Goal: Task Accomplishment & Management: Manage account settings

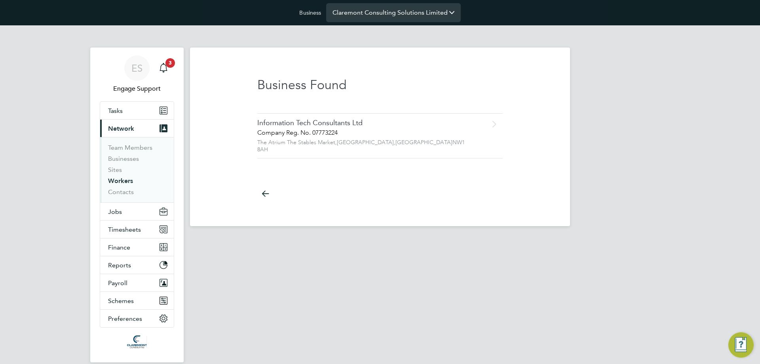
click at [385, 4] on input "Claremont Consulting Solutions Limited" at bounding box center [393, 12] width 135 height 19
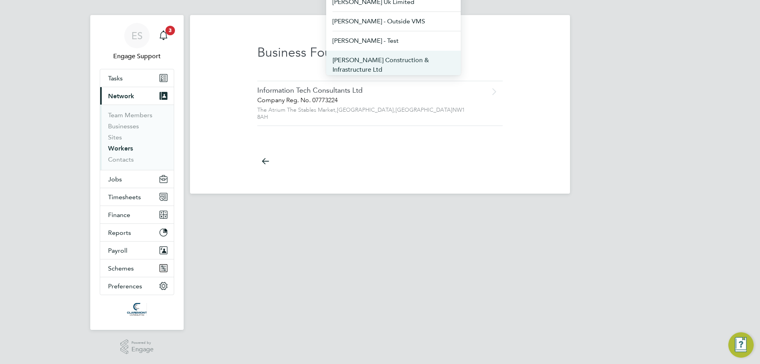
scroll to position [40, 0]
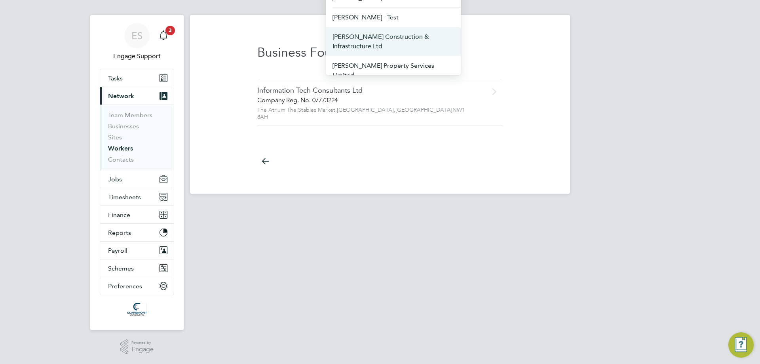
click at [408, 41] on span "[PERSON_NAME] Construction & Infrastructure Ltd" at bounding box center [394, 41] width 122 height 19
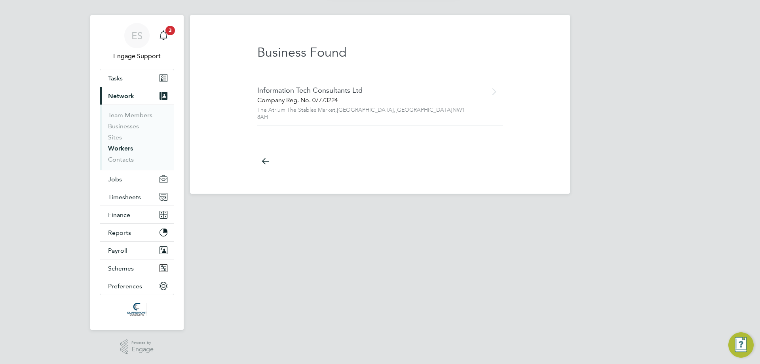
type input "[PERSON_NAME] Construction & Infrastructure Ltd"
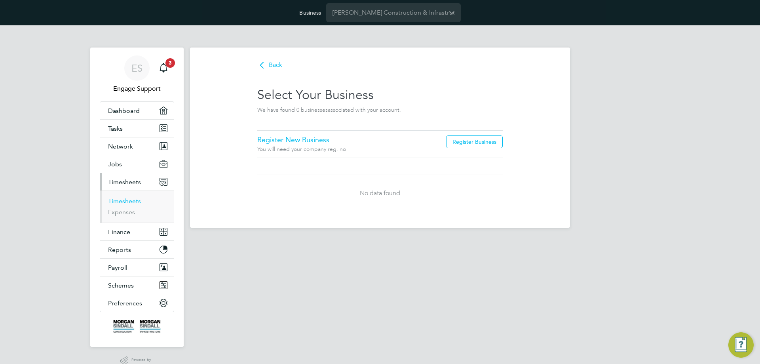
click at [137, 200] on link "Timesheets" at bounding box center [124, 201] width 33 height 8
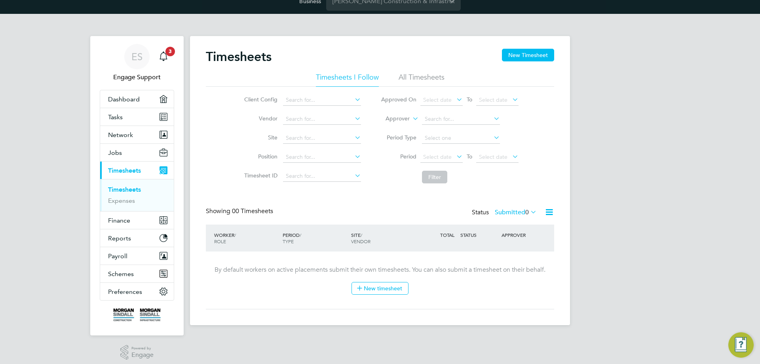
scroll to position [17, 0]
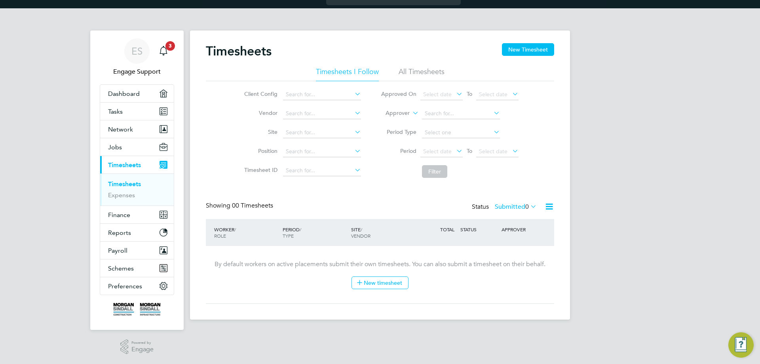
click at [421, 75] on li "All Timesheets" at bounding box center [422, 74] width 46 height 14
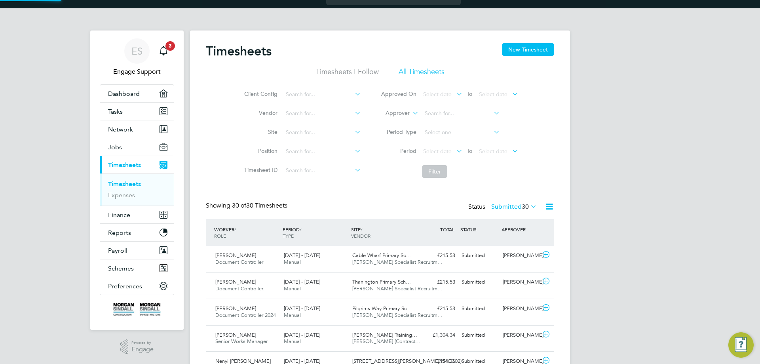
click at [525, 207] on span "30" at bounding box center [525, 207] width 7 height 8
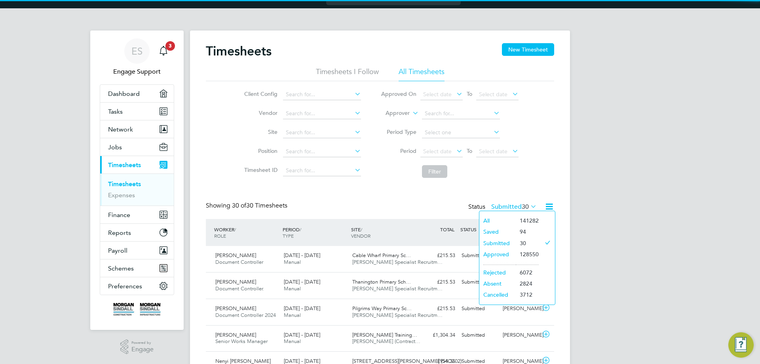
scroll to position [0, 0]
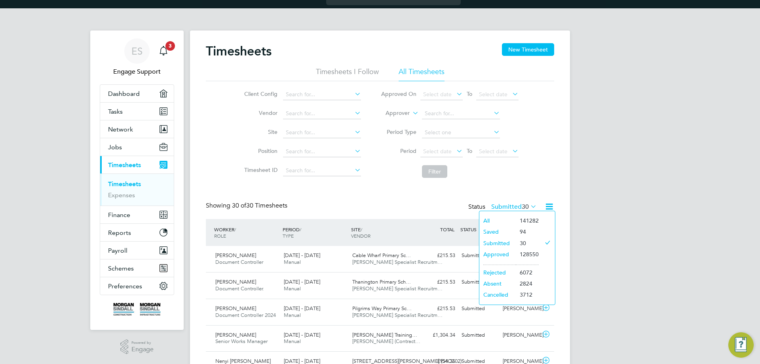
click at [514, 272] on li "Rejected" at bounding box center [498, 272] width 36 height 11
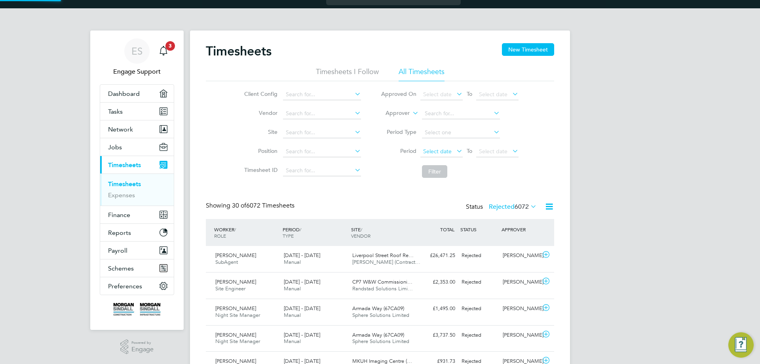
click at [450, 154] on span "Select date" at bounding box center [442, 152] width 42 height 11
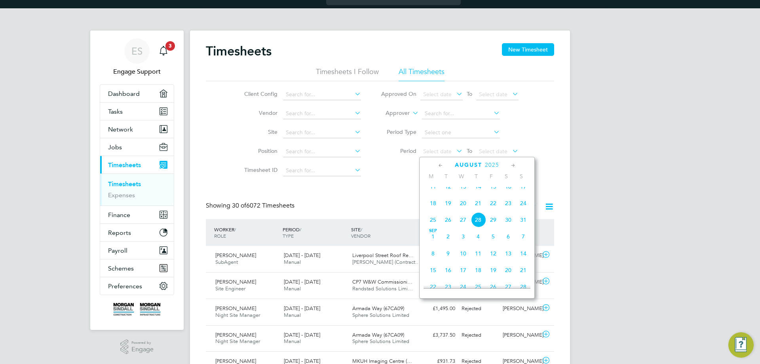
click at [430, 211] on span "18" at bounding box center [433, 203] width 15 height 15
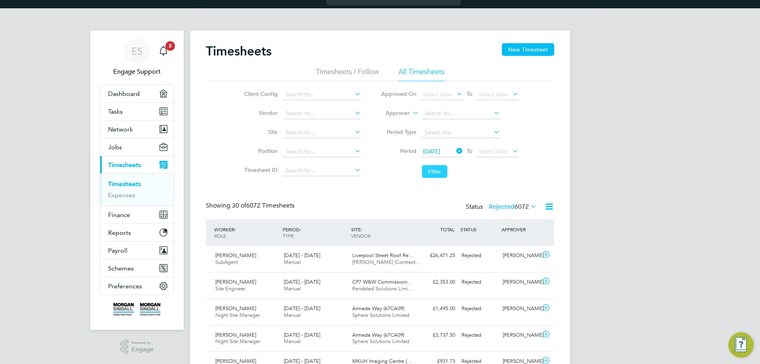
click at [432, 171] on button "Filter" at bounding box center [434, 171] width 25 height 13
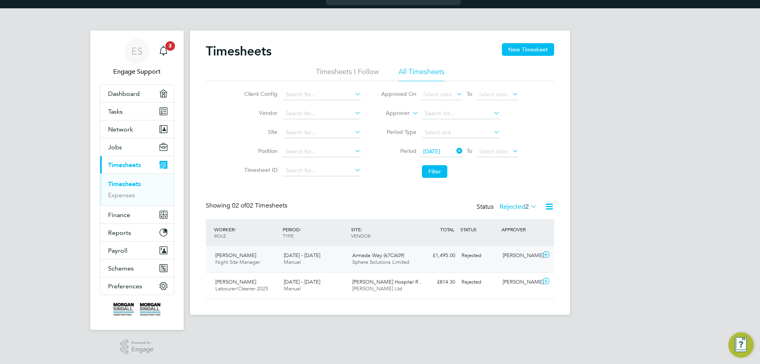
click at [368, 259] on div "Armada Way (67CA09) Sphere Solutions Limited" at bounding box center [383, 259] width 69 height 20
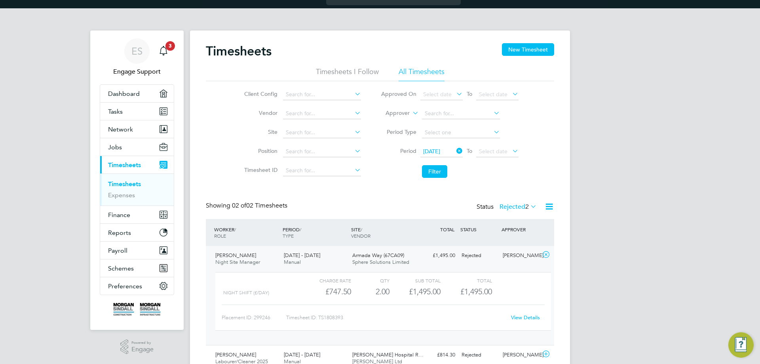
click at [522, 317] on link "View Details" at bounding box center [525, 317] width 29 height 7
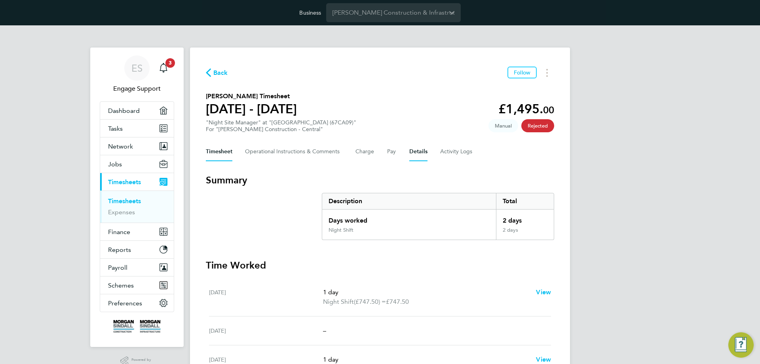
click at [415, 150] on button "Details" at bounding box center [419, 151] width 18 height 19
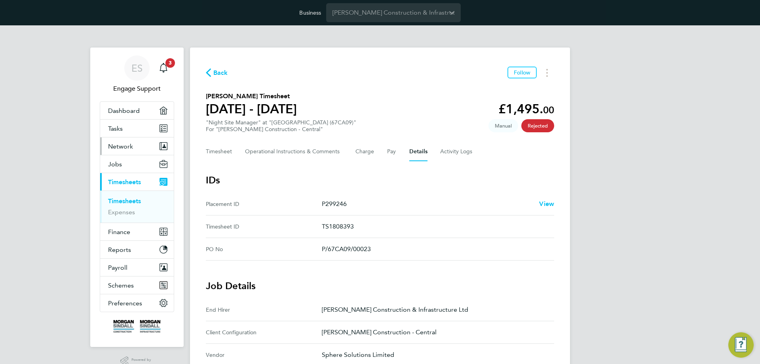
click at [138, 140] on button "Network" at bounding box center [137, 145] width 74 height 17
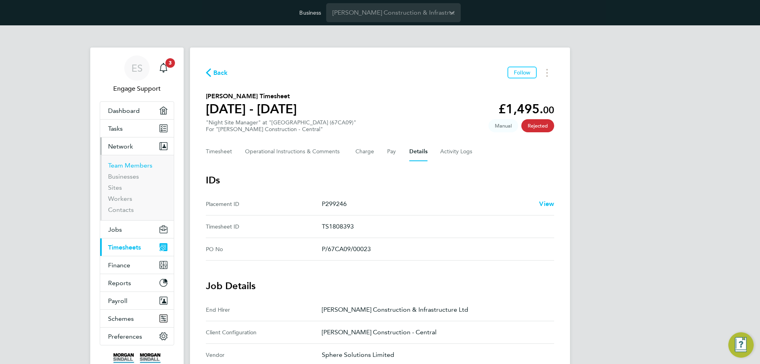
click at [136, 166] on link "Team Members" at bounding box center [130, 166] width 44 height 8
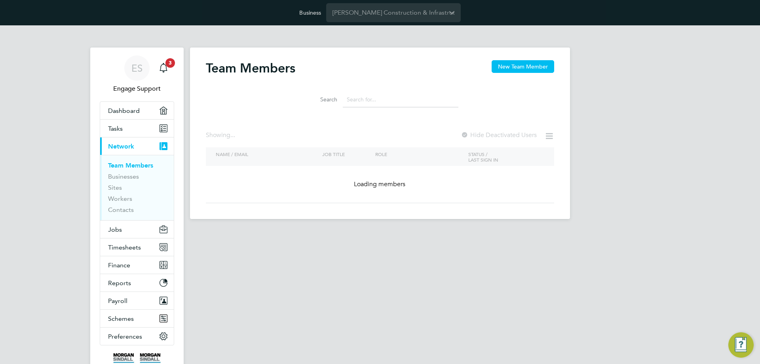
click at [407, 101] on input at bounding box center [401, 99] width 116 height 15
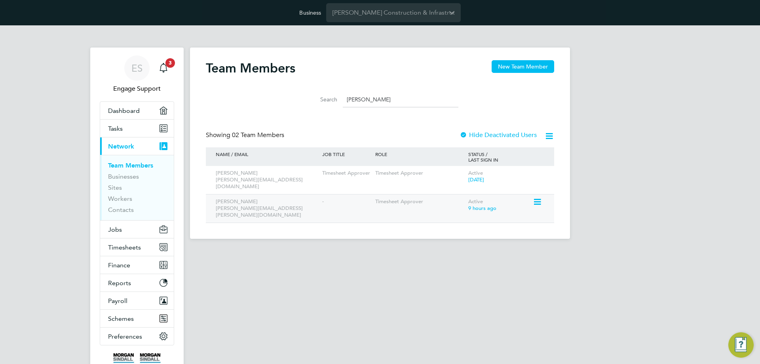
type input "marcus"
click at [538, 197] on icon at bounding box center [537, 202] width 8 height 10
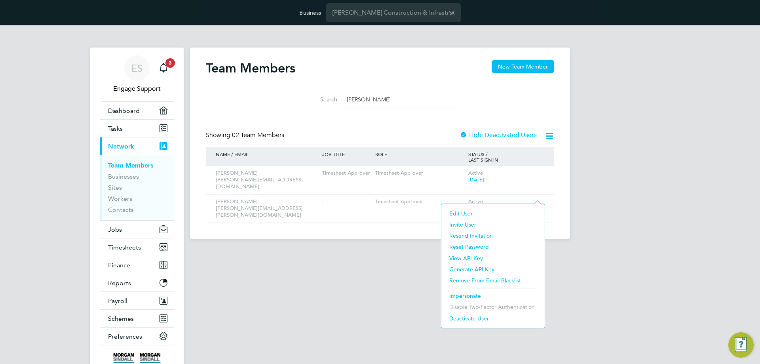
click at [471, 294] on li "Impersonate" at bounding box center [493, 295] width 95 height 11
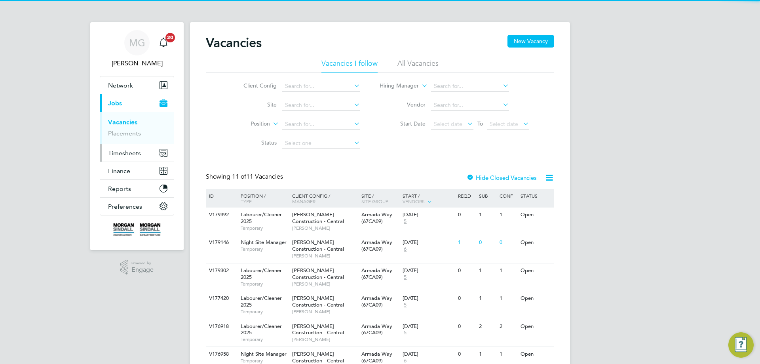
click at [127, 161] on button "Timesheets" at bounding box center [137, 152] width 74 height 17
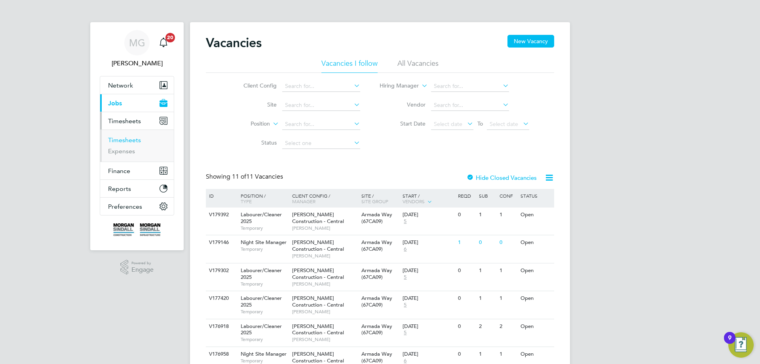
click at [131, 143] on link "Timesheets" at bounding box center [124, 140] width 33 height 8
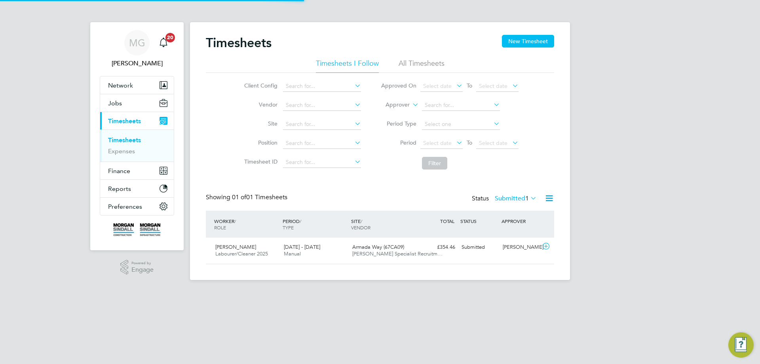
scroll to position [20, 69]
click at [406, 60] on li "All Timesheets" at bounding box center [422, 66] width 46 height 14
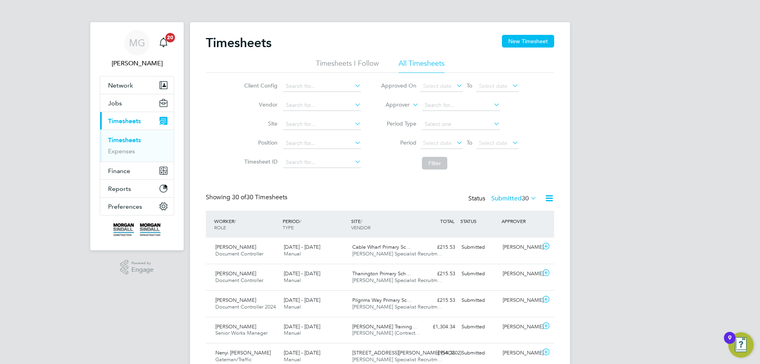
click at [529, 199] on icon at bounding box center [529, 197] width 0 height 11
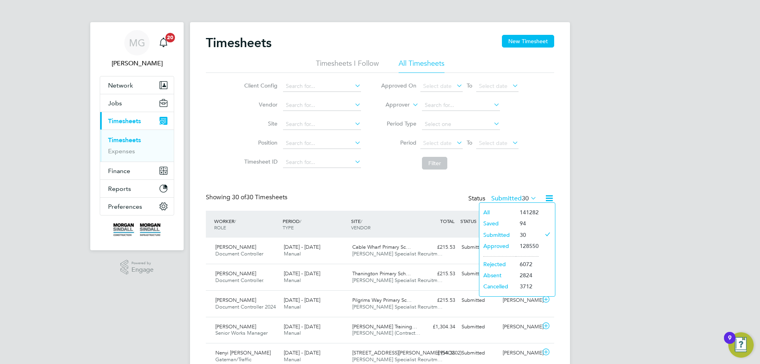
scroll to position [0, 0]
click at [502, 262] on li "Rejected" at bounding box center [498, 264] width 36 height 11
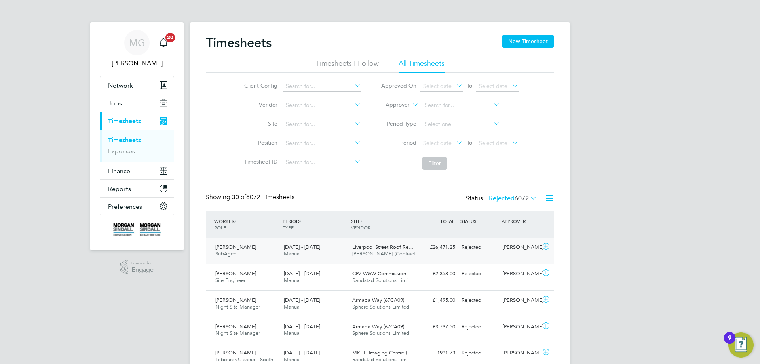
click at [476, 246] on div "Rejected" at bounding box center [479, 247] width 41 height 13
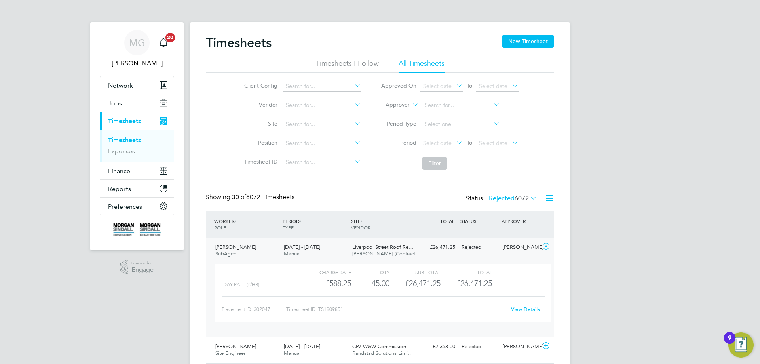
click at [521, 310] on link "View Details" at bounding box center [525, 309] width 29 height 7
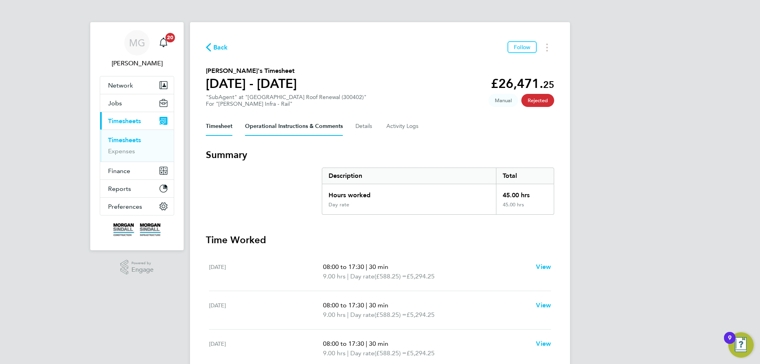
click at [281, 130] on Comments-tab "Operational Instructions & Comments" at bounding box center [294, 126] width 98 height 19
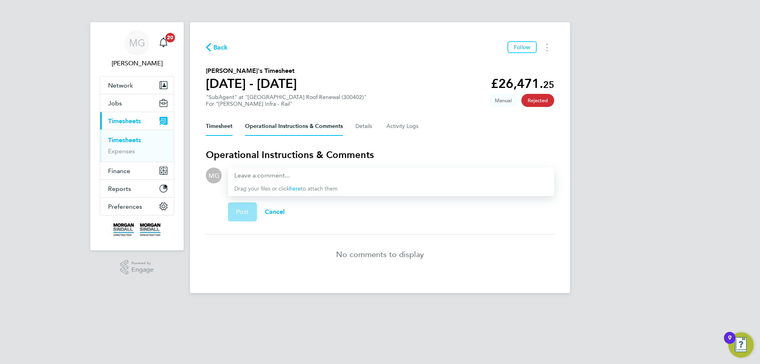
click at [223, 125] on button "Timesheet" at bounding box center [219, 126] width 27 height 19
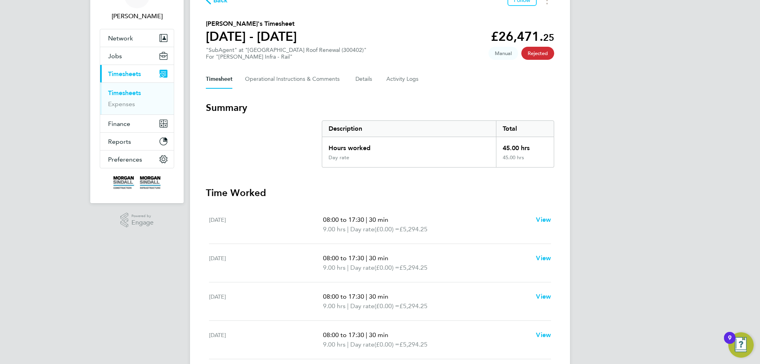
scroll to position [33, 0]
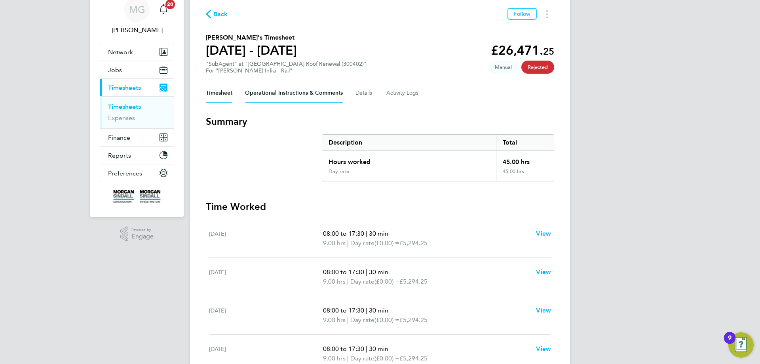
click at [286, 95] on Comments-tab "Operational Instructions & Comments" at bounding box center [294, 93] width 98 height 19
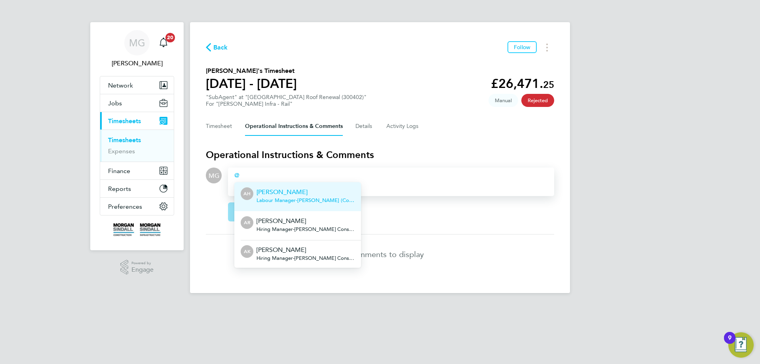
click at [319, 189] on p "Abbas Hussain" at bounding box center [306, 192] width 98 height 10
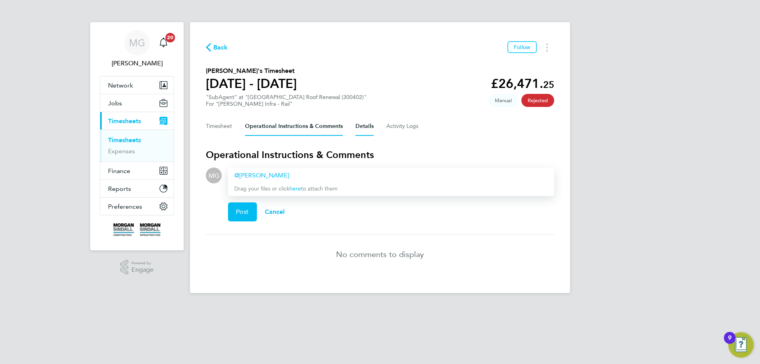
click at [371, 126] on button "Details" at bounding box center [365, 126] width 18 height 19
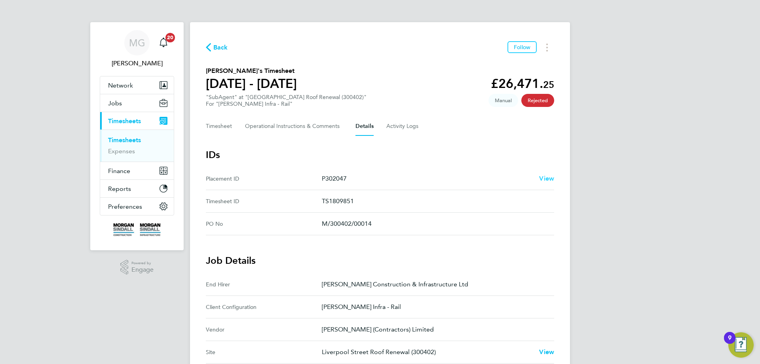
click at [552, 178] on span "View" at bounding box center [546, 179] width 15 height 8
click at [392, 128] on Logs-tab "Activity Logs" at bounding box center [403, 126] width 33 height 19
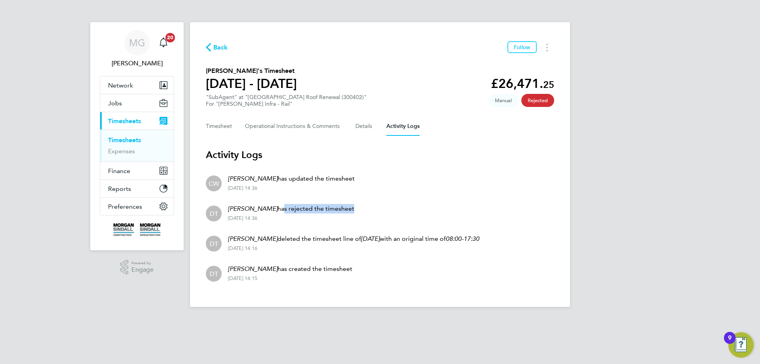
drag, startPoint x: 285, startPoint y: 210, endPoint x: 352, endPoint y: 204, distance: 67.1
click at [352, 204] on p "Daniel Templeton has rejected the timesheet" at bounding box center [291, 209] width 126 height 10
click at [282, 128] on Comments-tab "Operational Instructions & Comments" at bounding box center [294, 126] width 98 height 19
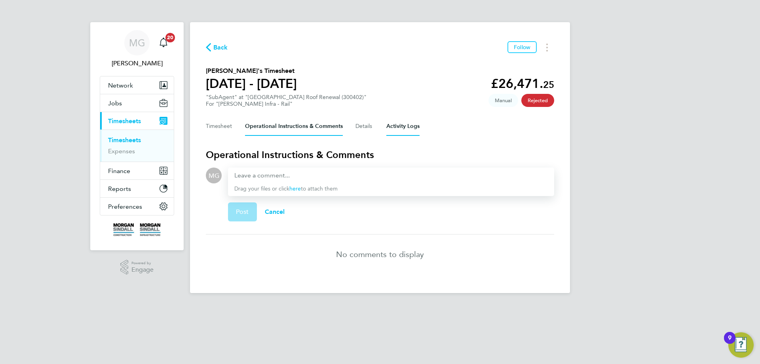
click at [410, 127] on Logs-tab "Activity Logs" at bounding box center [403, 126] width 33 height 19
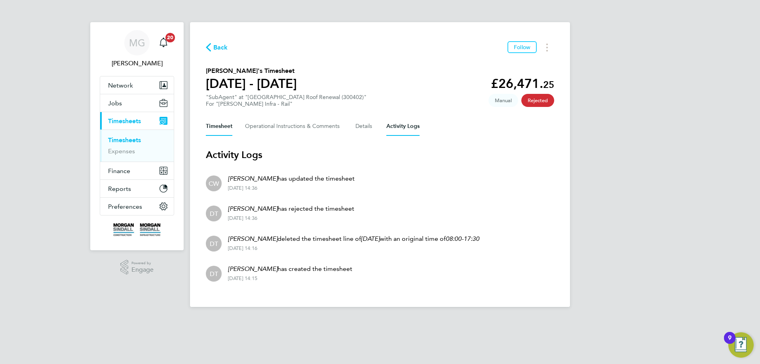
click at [222, 128] on button "Timesheet" at bounding box center [219, 126] width 27 height 19
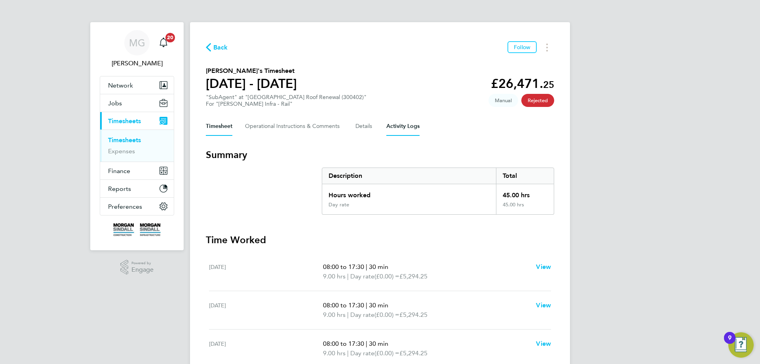
click at [413, 131] on Logs-tab "Activity Logs" at bounding box center [403, 126] width 33 height 19
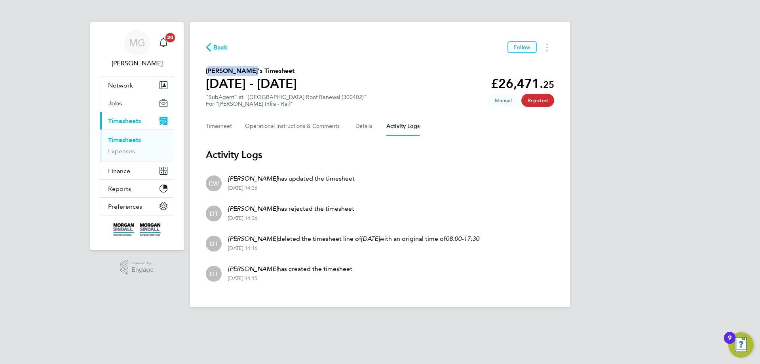
drag, startPoint x: 214, startPoint y: 69, endPoint x: 245, endPoint y: 72, distance: 31.1
click at [244, 71] on h2 "Krishna Nkono's Timesheet" at bounding box center [251, 71] width 91 height 10
drag, startPoint x: 275, startPoint y: 271, endPoint x: 232, endPoint y: 269, distance: 42.8
click at [232, 269] on div "Daniel Templeton has created the timesheet 27 Aug 2025 - 14:15" at bounding box center [287, 272] width 131 height 17
drag, startPoint x: 238, startPoint y: 269, endPoint x: 249, endPoint y: 272, distance: 11.8
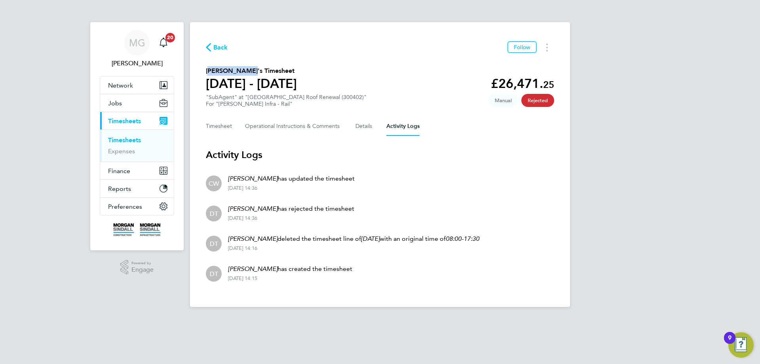
click at [238, 269] on em "Daniel Templeton" at bounding box center [253, 269] width 50 height 8
click at [309, 281] on div "27 Aug 2025 - 14:15" at bounding box center [290, 278] width 124 height 6
click at [359, 125] on button "Details" at bounding box center [365, 126] width 18 height 19
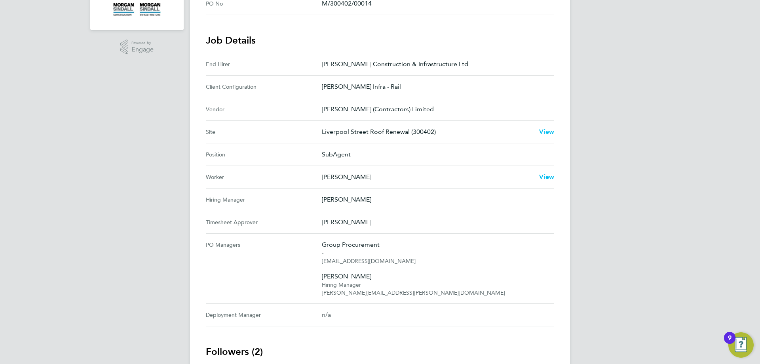
scroll to position [40, 0]
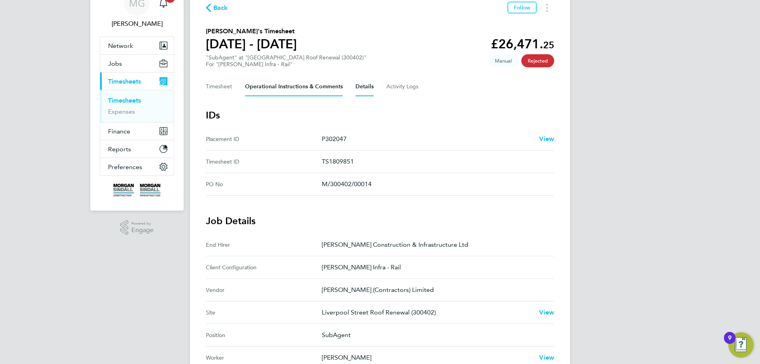
click at [307, 82] on Comments-tab "Operational Instructions & Comments" at bounding box center [294, 86] width 98 height 19
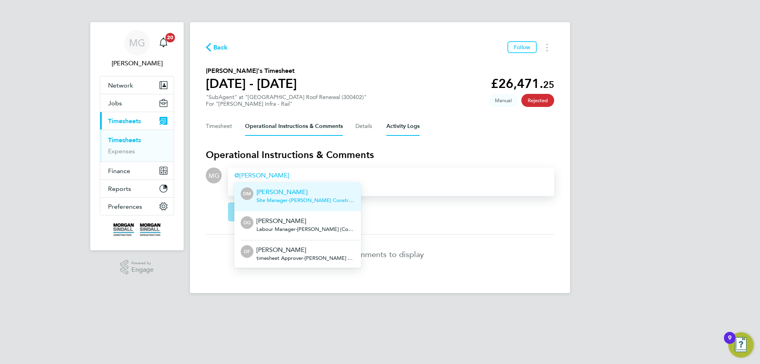
click at [413, 118] on Logs-tab "Activity Logs" at bounding box center [403, 126] width 33 height 19
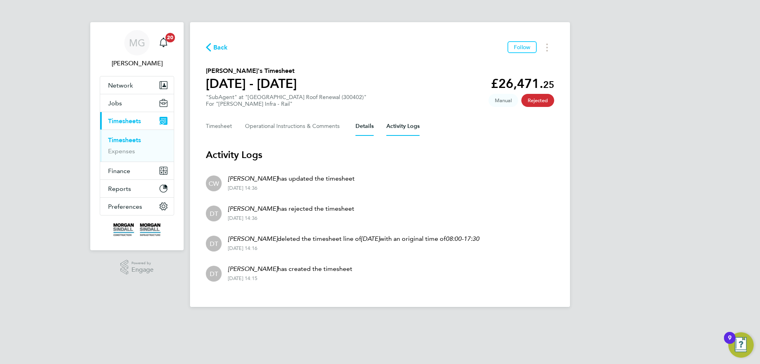
click at [362, 126] on button "Details" at bounding box center [365, 126] width 18 height 19
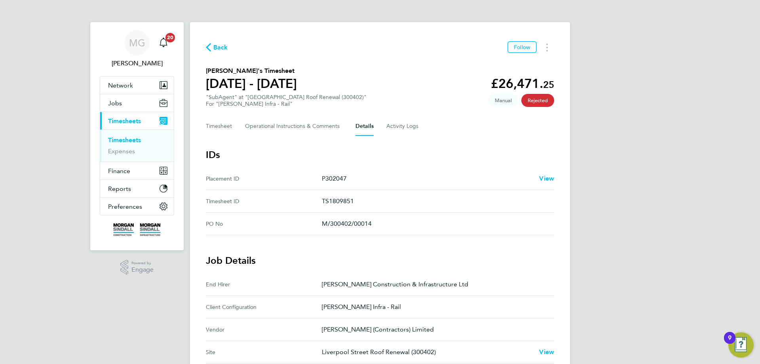
click at [225, 45] on span "Back" at bounding box center [220, 48] width 15 height 10
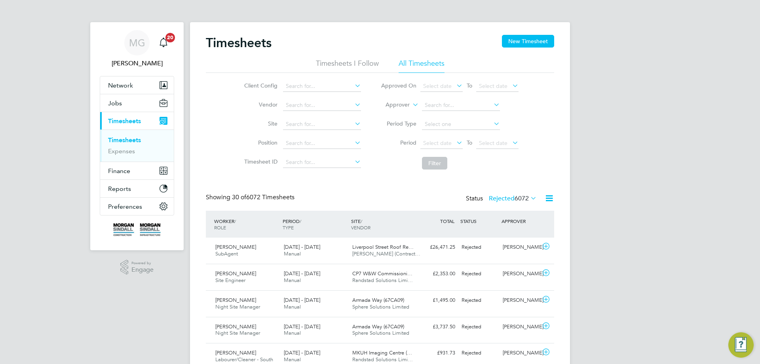
click at [526, 196] on span "6072" at bounding box center [522, 198] width 14 height 8
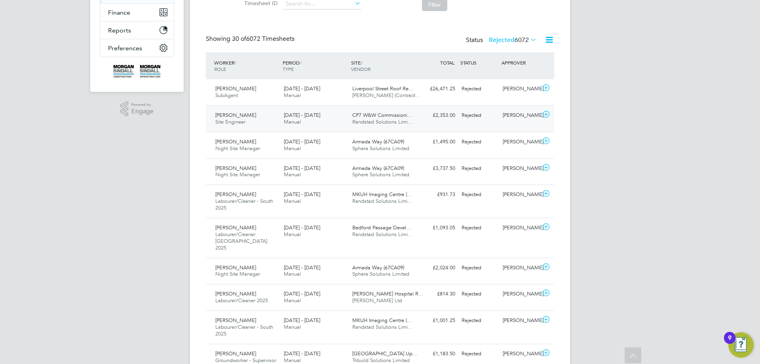
click at [452, 127] on div "Ephraim Chinungu Site Engineer 16 - 22 Aug 2025 16 - 22 Aug 2025 Manual CP7 W&W…" at bounding box center [380, 118] width 349 height 27
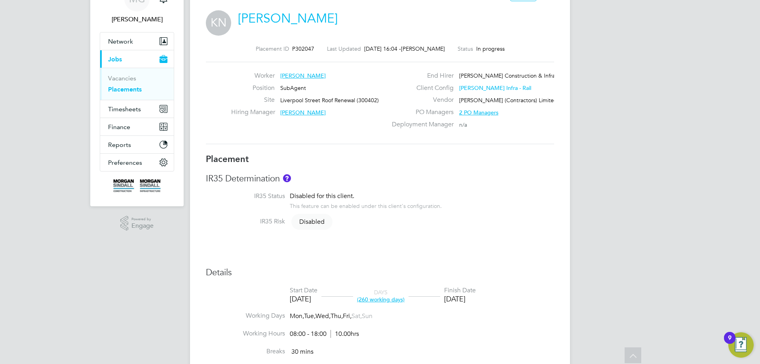
scroll to position [40, 0]
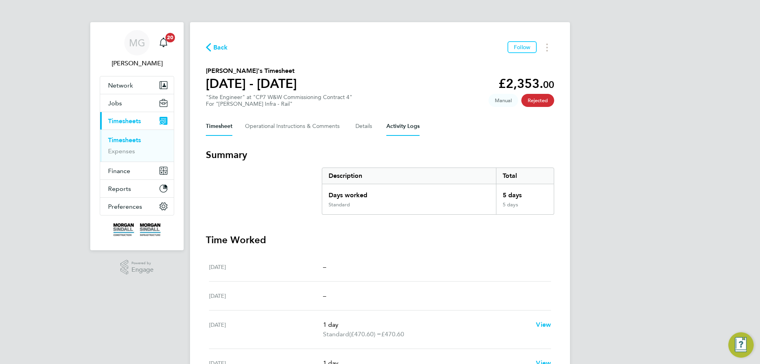
click at [396, 124] on Logs-tab "Activity Logs" at bounding box center [403, 126] width 33 height 19
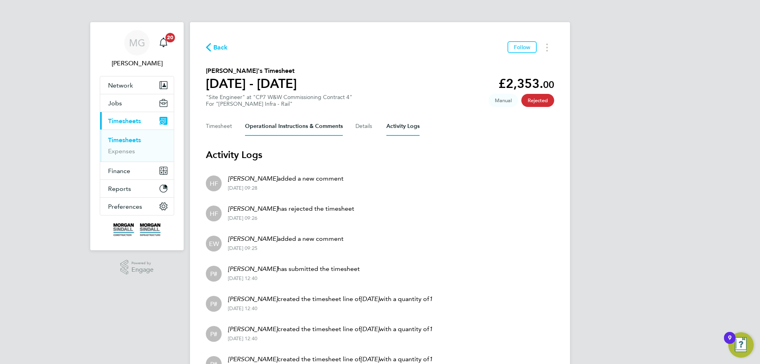
click at [323, 128] on Comments-tab "Operational Instructions & Comments" at bounding box center [294, 126] width 98 height 19
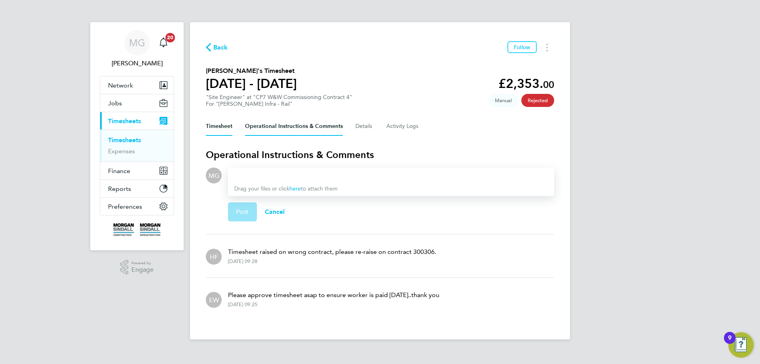
click at [218, 128] on button "Timesheet" at bounding box center [219, 126] width 27 height 19
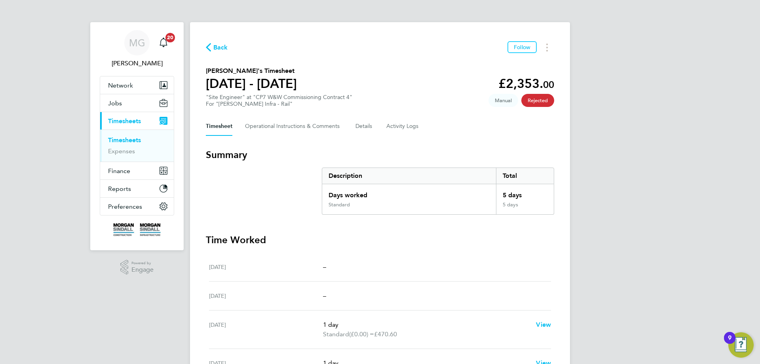
drag, startPoint x: 543, startPoint y: 100, endPoint x: 549, endPoint y: 100, distance: 6.0
click at [552, 100] on span "Rejected" at bounding box center [538, 100] width 33 height 13
click at [415, 130] on Logs-tab "Activity Logs" at bounding box center [403, 126] width 33 height 19
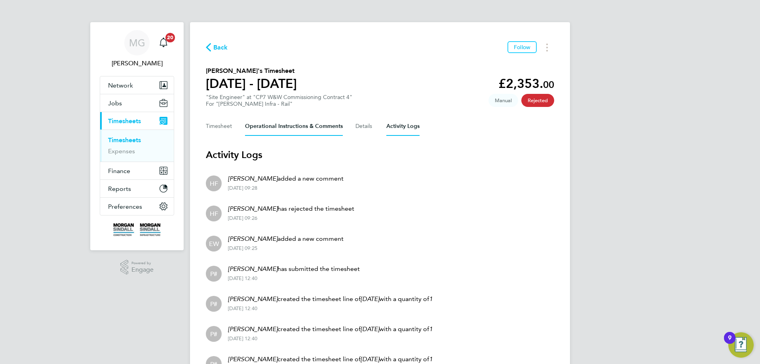
click at [290, 127] on Comments-tab "Operational Instructions & Comments" at bounding box center [294, 126] width 98 height 19
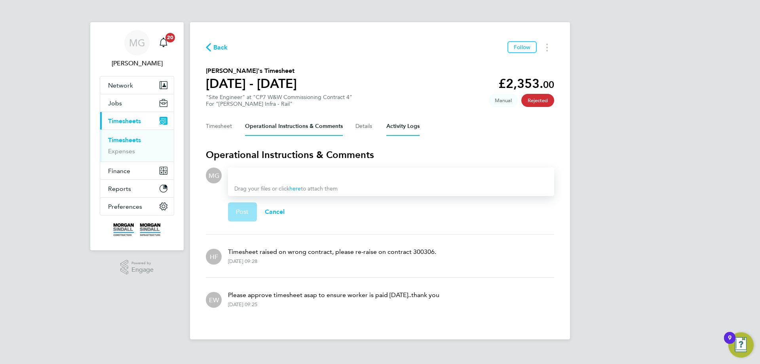
click at [391, 125] on Logs-tab "Activity Logs" at bounding box center [403, 126] width 33 height 19
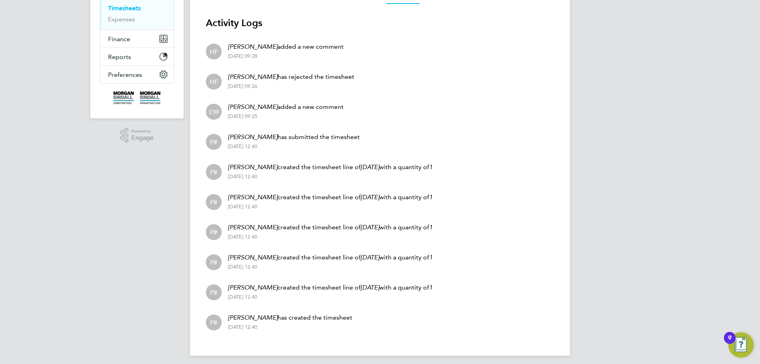
scroll to position [136, 0]
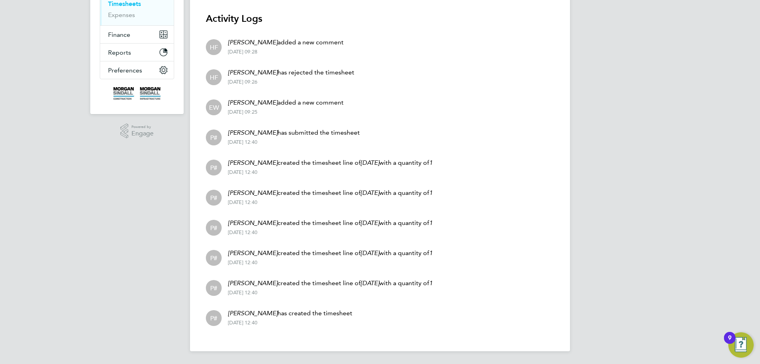
drag, startPoint x: 209, startPoint y: 139, endPoint x: 217, endPoint y: 139, distance: 8.7
click at [217, 139] on div "P#" at bounding box center [214, 138] width 16 height 16
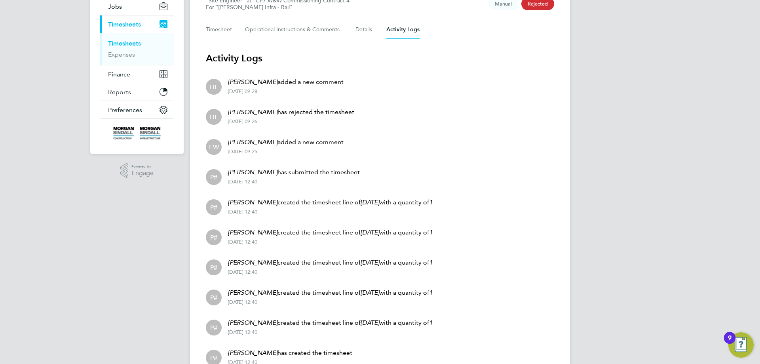
click at [313, 196] on li "P# [PERSON_NAME] created the timesheet line of [DATE] with a quantity of 1 [DAT…" at bounding box center [380, 206] width 349 height 30
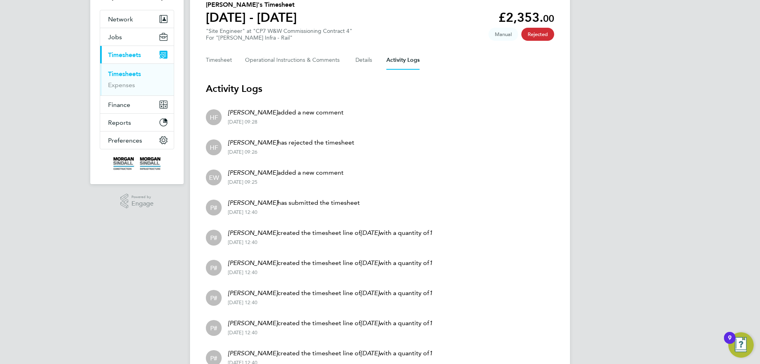
scroll to position [17, 0]
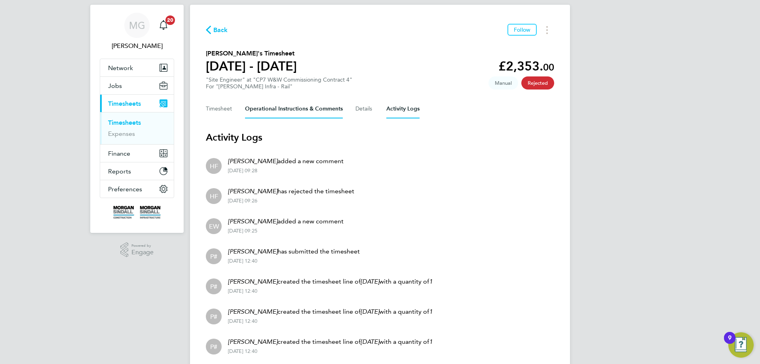
click at [311, 108] on Comments-tab "Operational Instructions & Comments" at bounding box center [294, 108] width 98 height 19
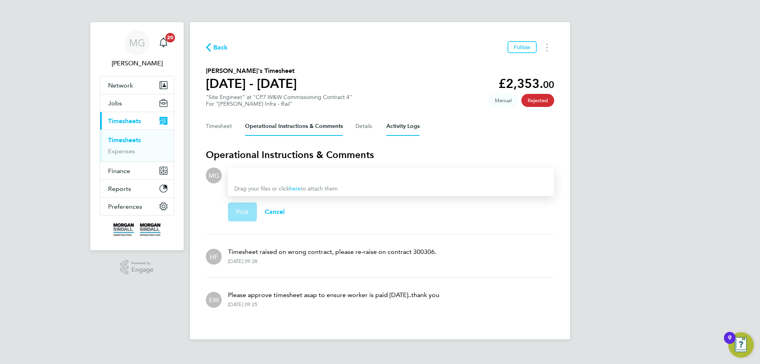
click at [402, 126] on Logs-tab "Activity Logs" at bounding box center [403, 126] width 33 height 19
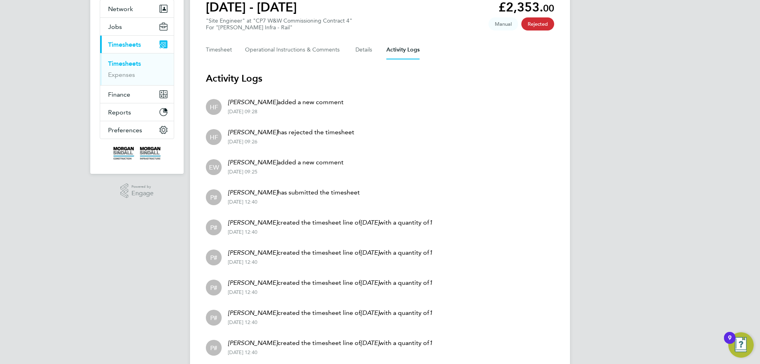
scroll to position [79, 0]
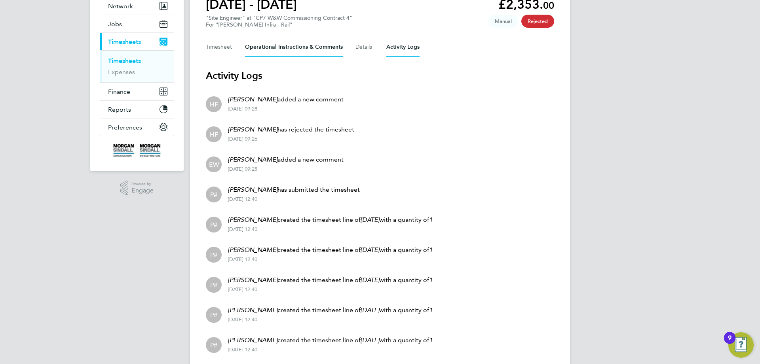
click at [305, 46] on Comments-tab "Operational Instructions & Comments" at bounding box center [294, 47] width 98 height 19
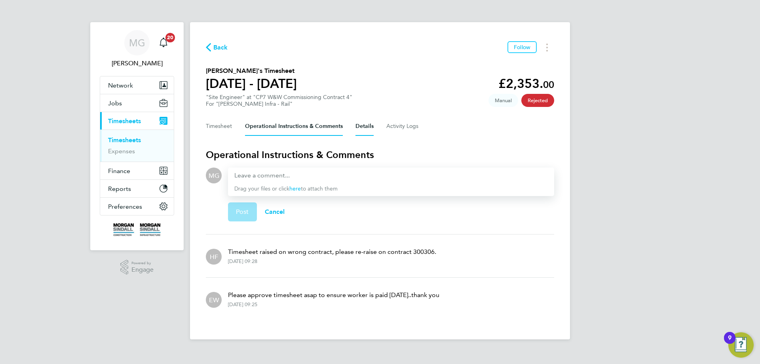
click at [360, 124] on button "Details" at bounding box center [365, 126] width 18 height 19
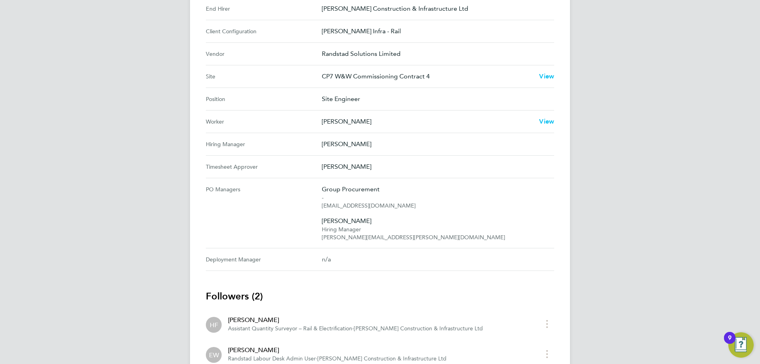
scroll to position [255, 0]
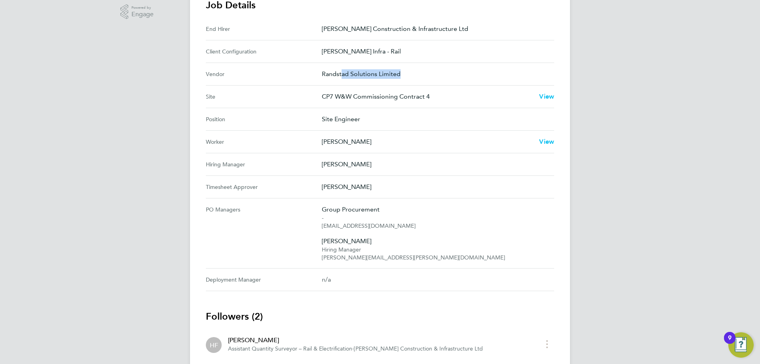
drag, startPoint x: 346, startPoint y: 80, endPoint x: 398, endPoint y: 79, distance: 51.5
click at [398, 79] on div "Vendor Randstad Solutions Limited" at bounding box center [380, 74] width 349 height 23
click at [287, 228] on Managers-label "PO Managers" at bounding box center [264, 233] width 116 height 57
